Goal: Find specific page/section: Find specific page/section

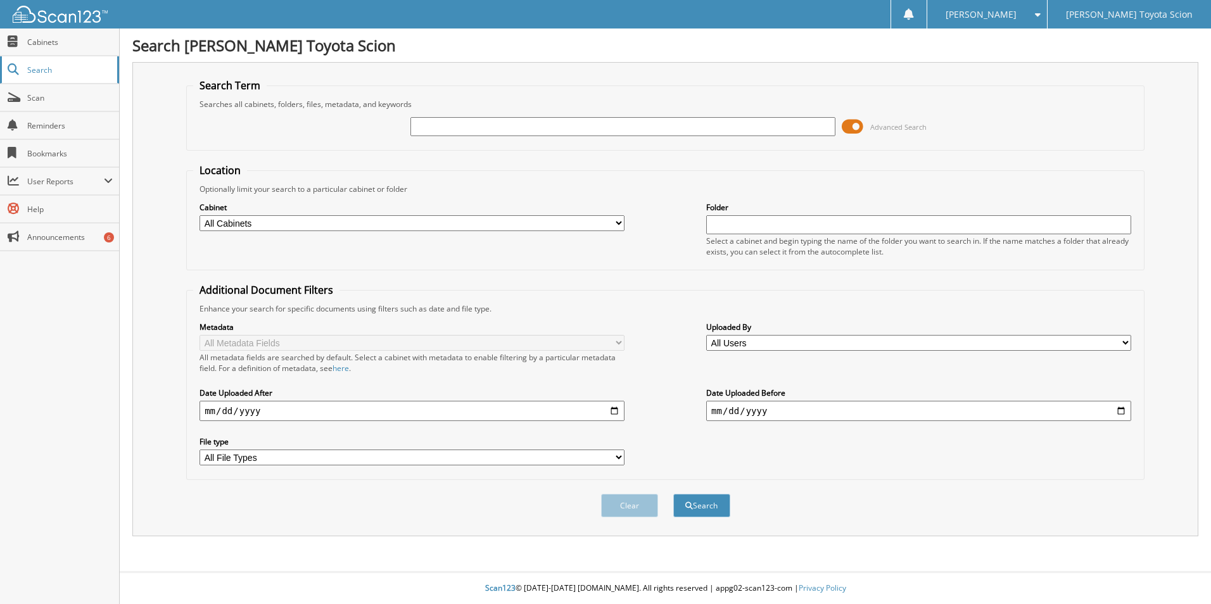
click at [49, 70] on span "Search" at bounding box center [69, 70] width 84 height 11
click at [41, 17] on img at bounding box center [60, 14] width 95 height 17
